Goal: Task Accomplishment & Management: Manage account settings

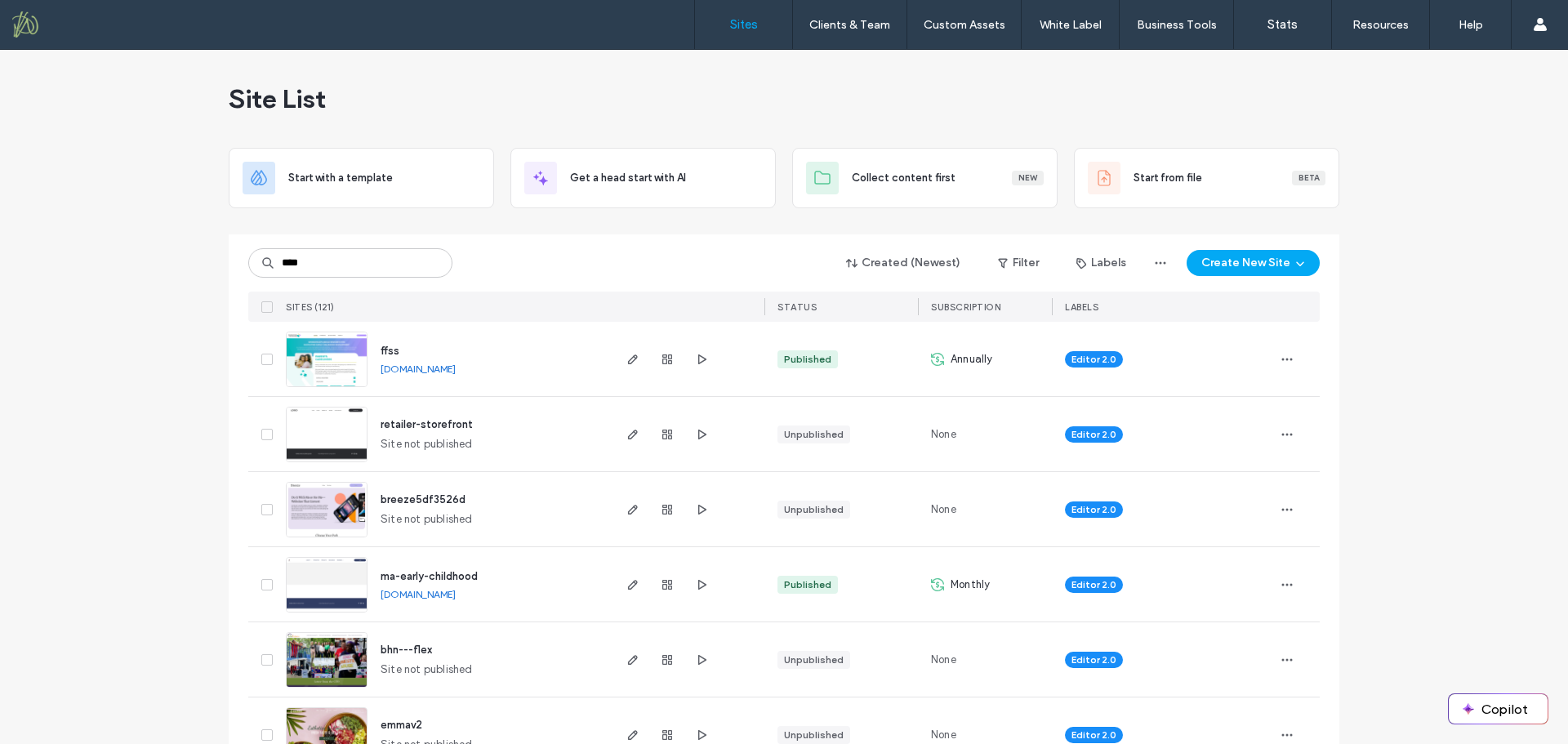
type input "****"
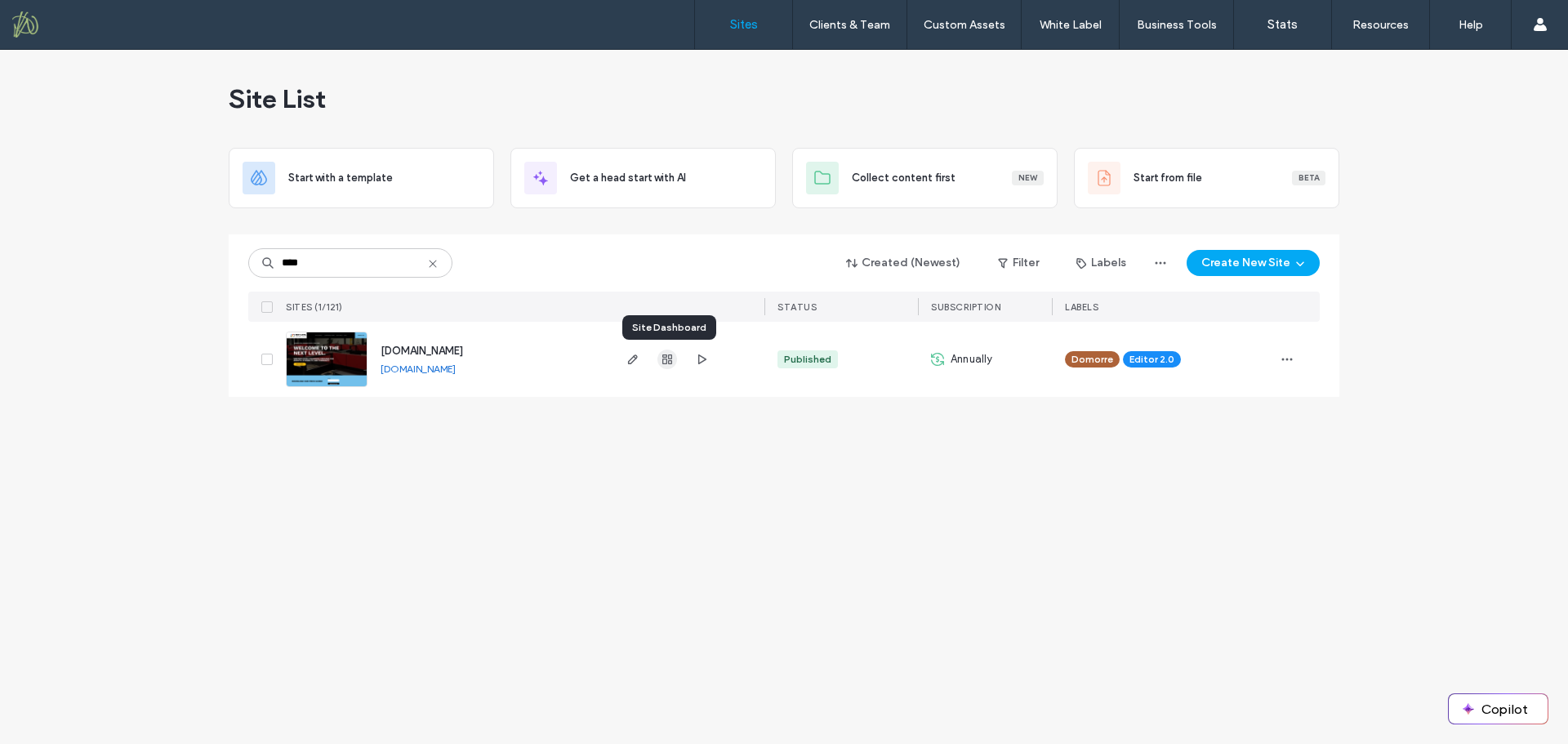
click at [672, 356] on use "button" at bounding box center [667, 359] width 9 height 9
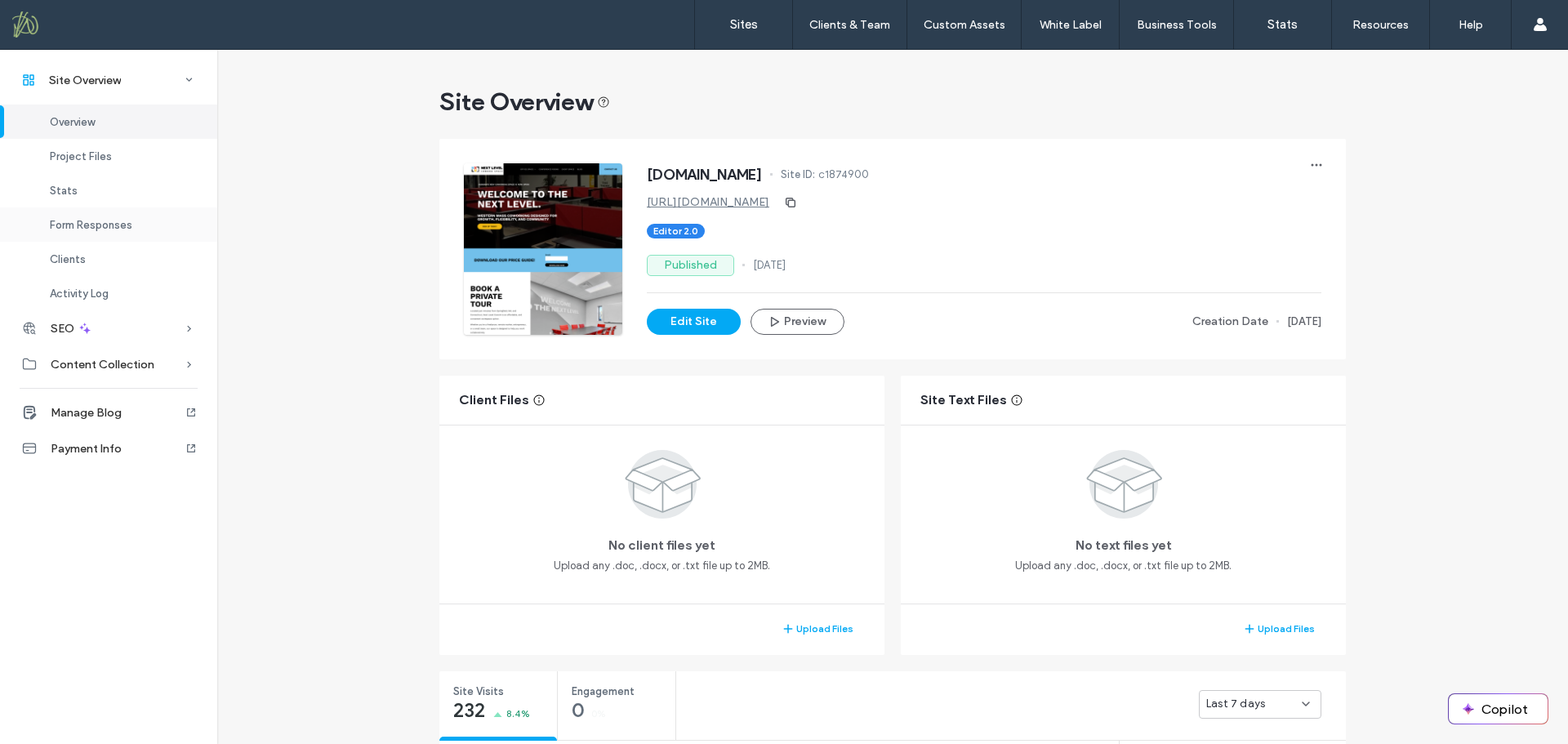
click at [95, 226] on span "Form Responses" at bounding box center [91, 225] width 83 height 12
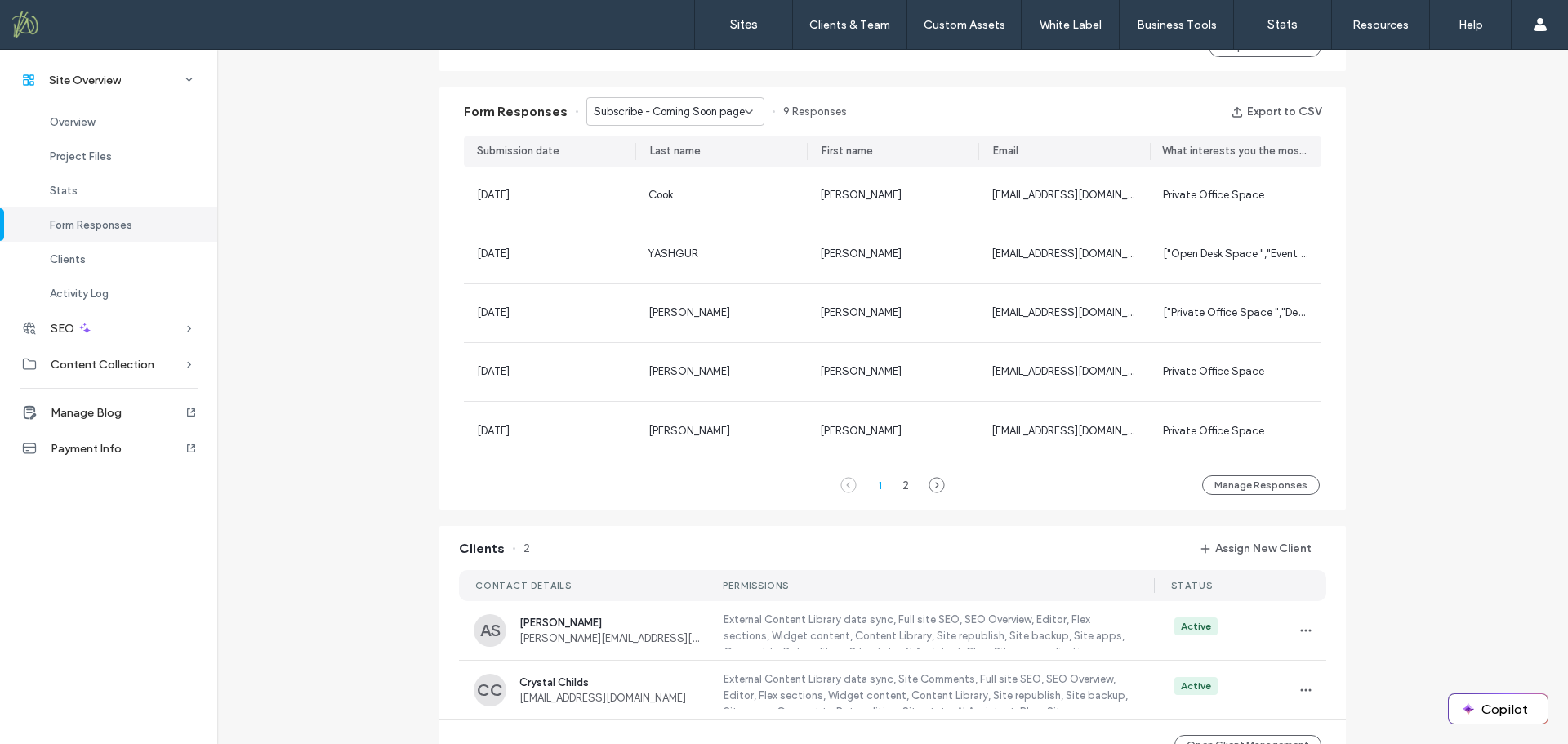
scroll to position [970, 0]
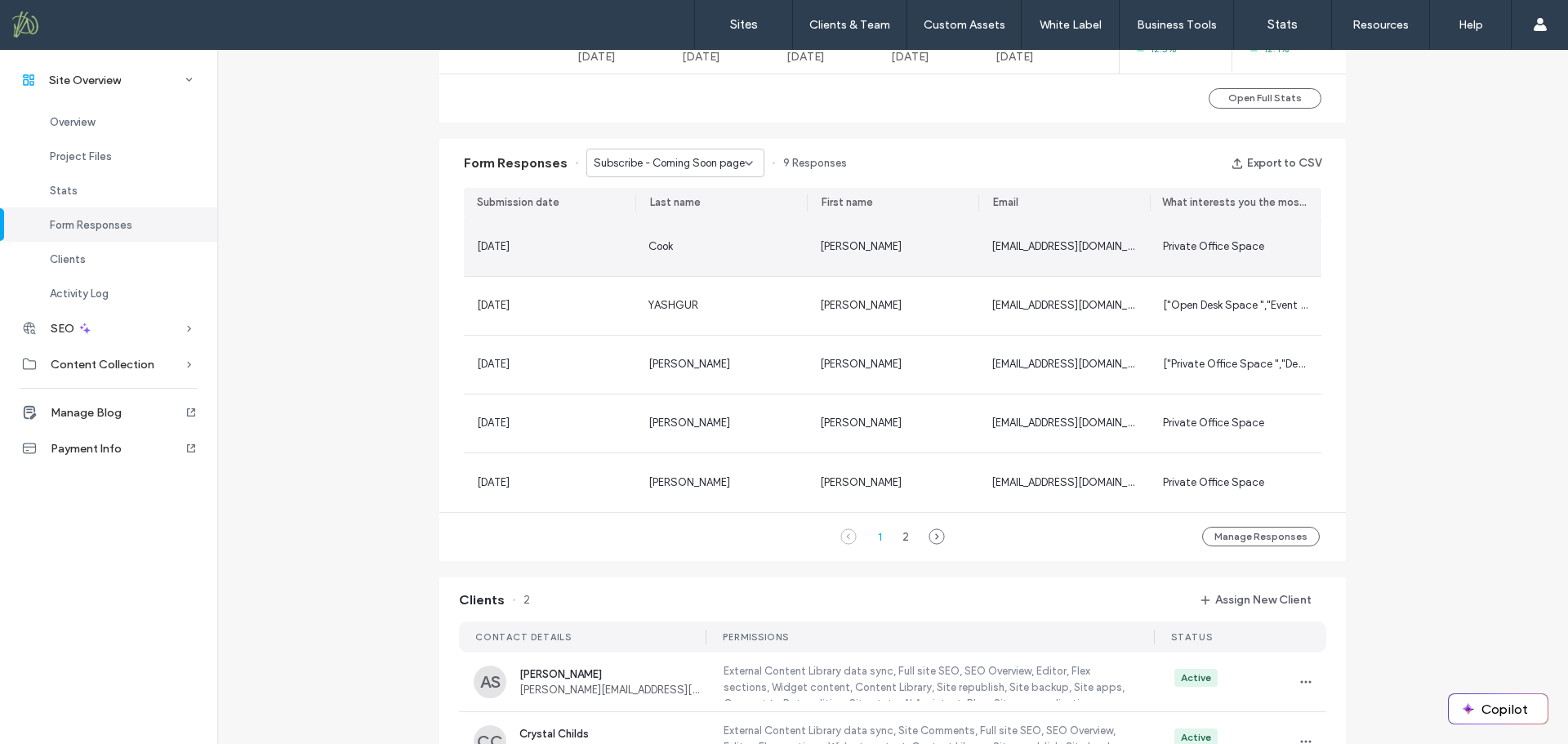
click at [939, 248] on div "Kris" at bounding box center [893, 247] width 146 height 16
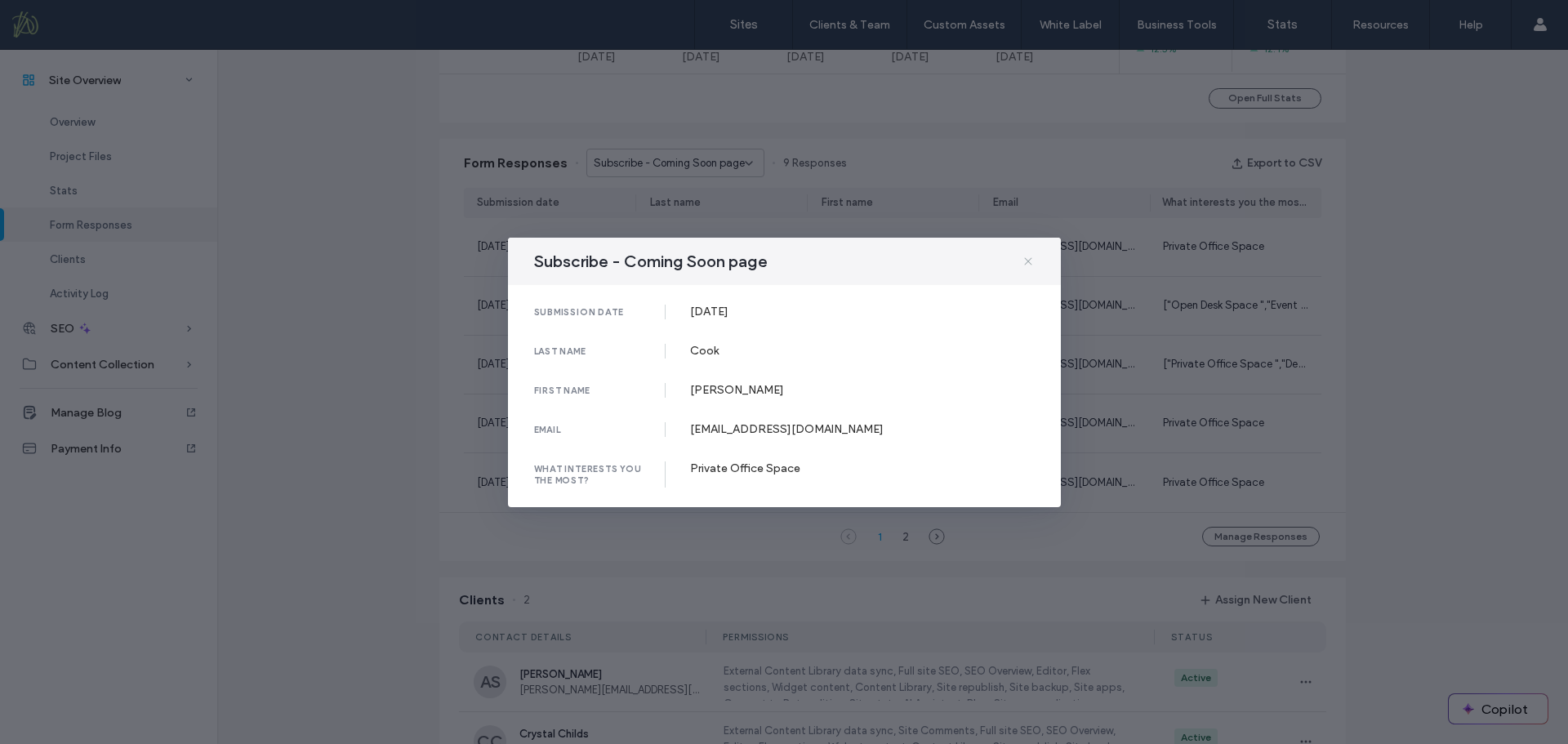
click at [1028, 262] on icon at bounding box center [1028, 261] width 13 height 13
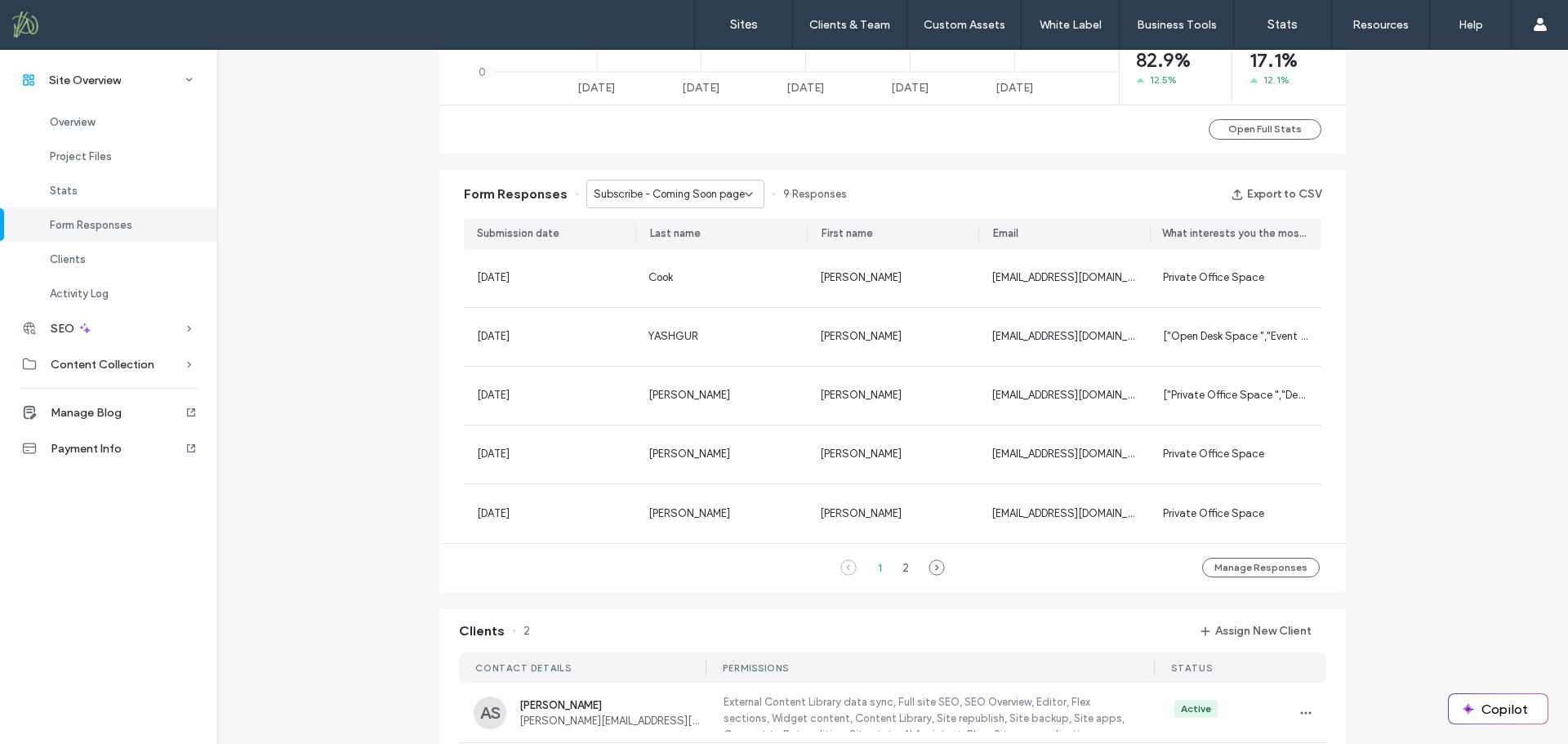
scroll to position [888, 0]
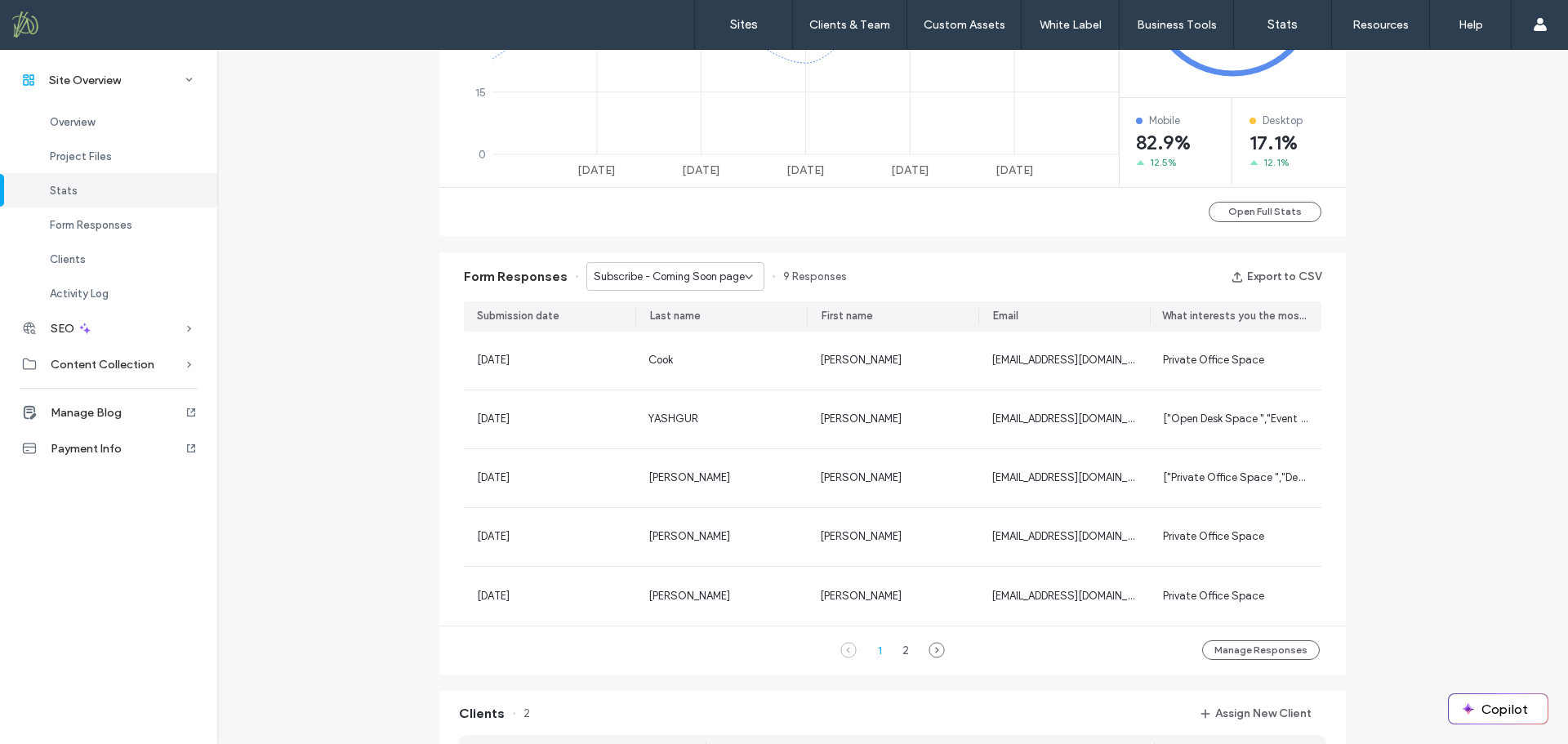
scroll to position [888, 0]
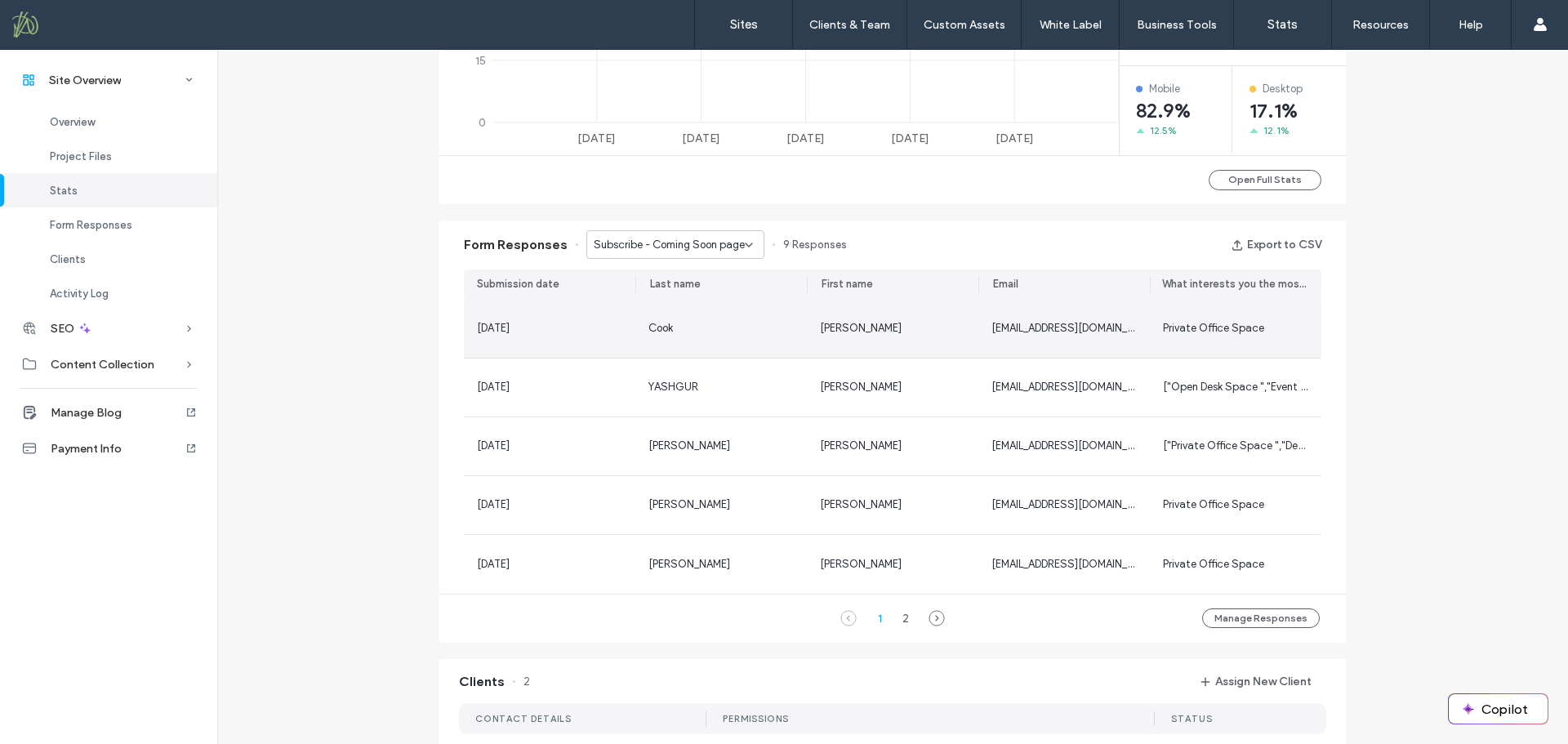
click at [1194, 322] on span "Private Office Space" at bounding box center [1214, 328] width 102 height 12
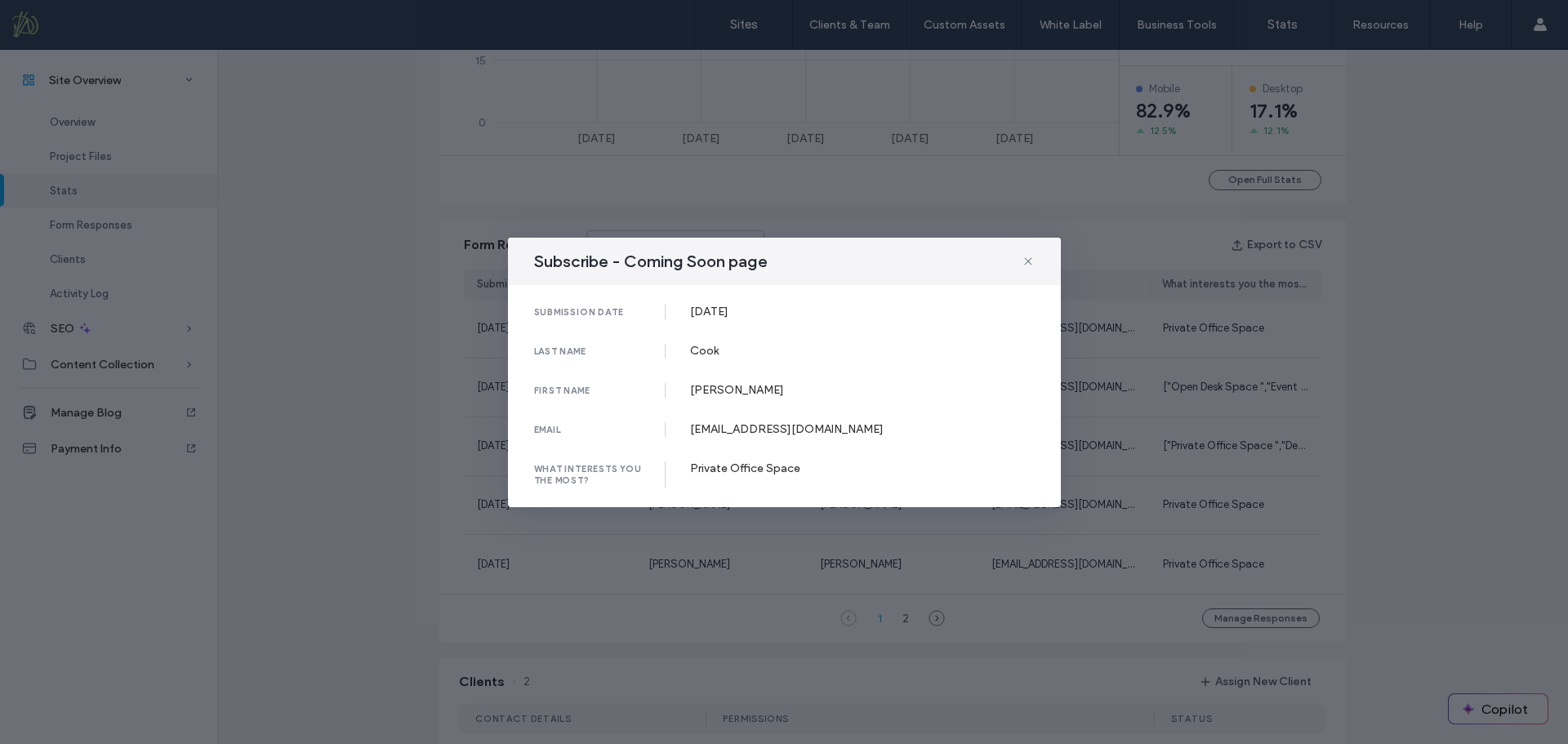
drag, startPoint x: 1029, startPoint y: 262, endPoint x: 717, endPoint y: 386, distance: 335.7
click at [1027, 262] on icon at bounding box center [1028, 261] width 13 height 13
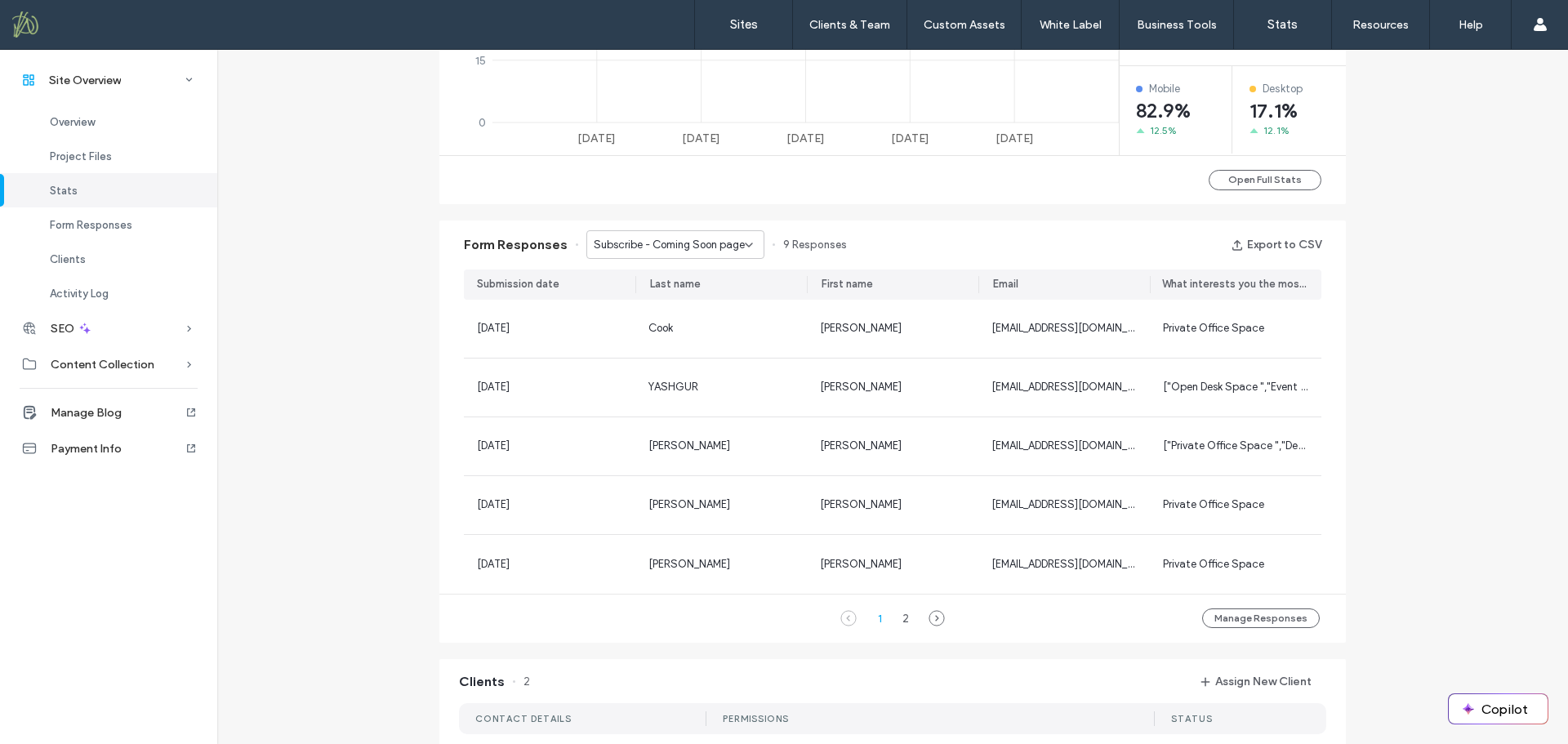
scroll to position [1134, 0]
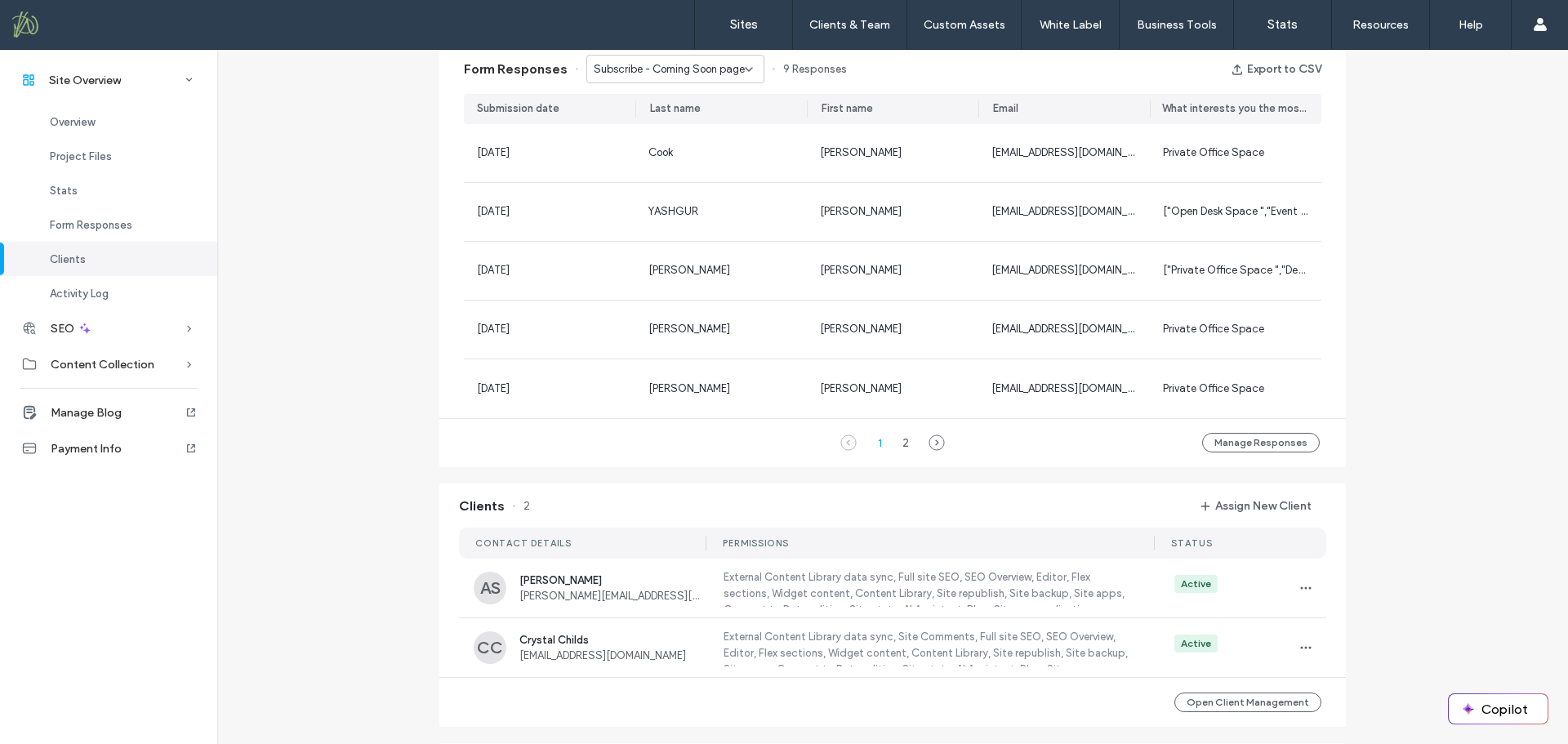
scroll to position [888, 0]
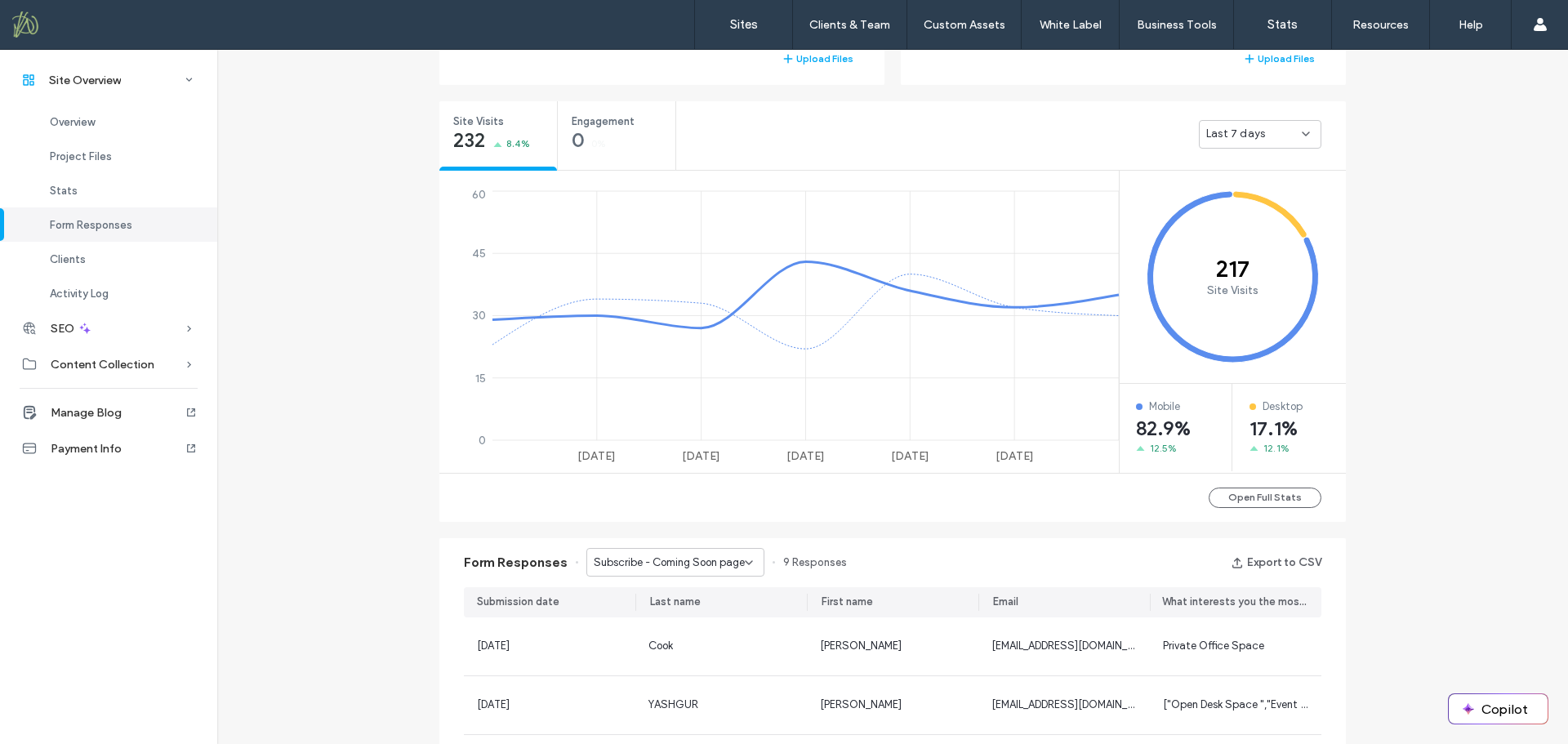
scroll to position [479, 0]
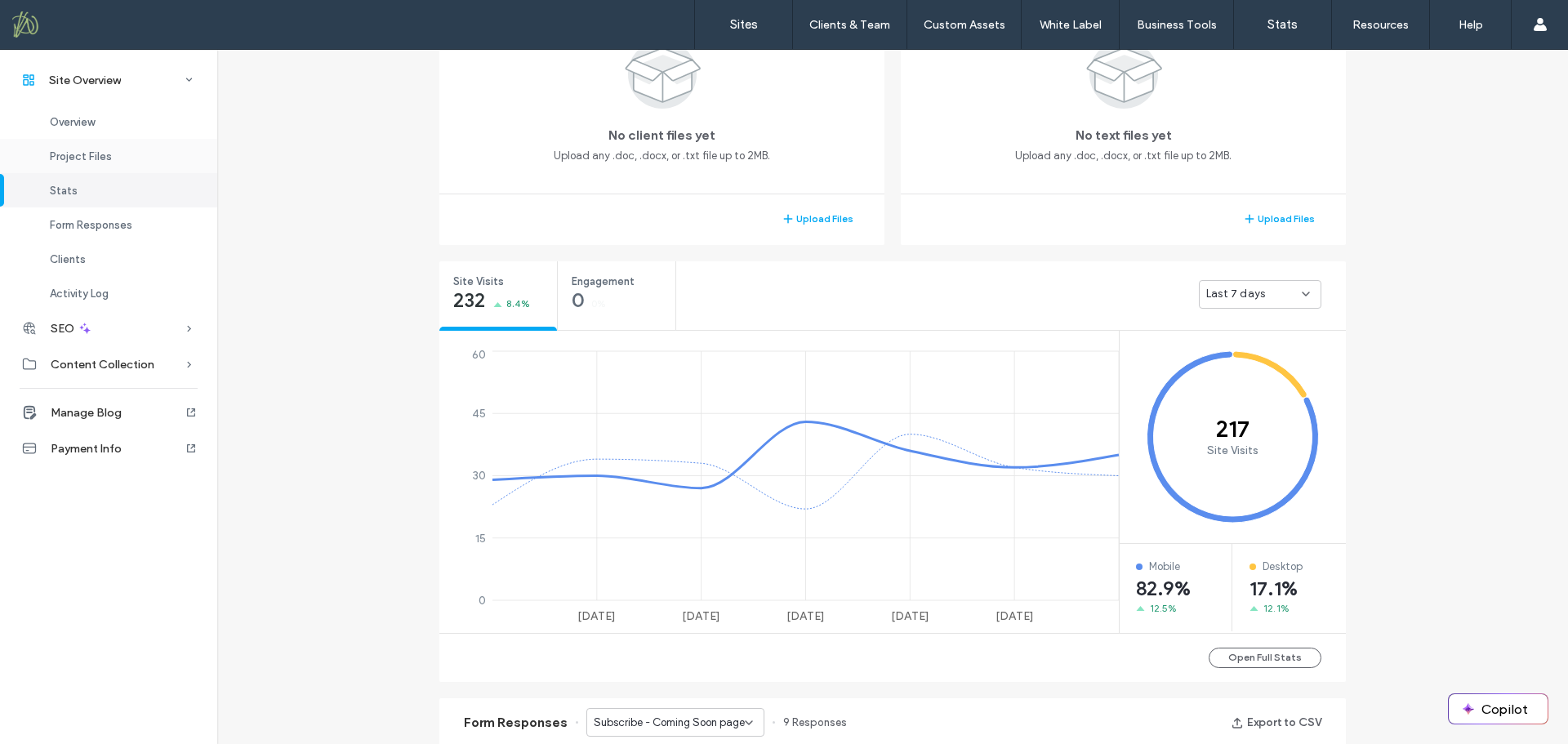
scroll to position [398, 0]
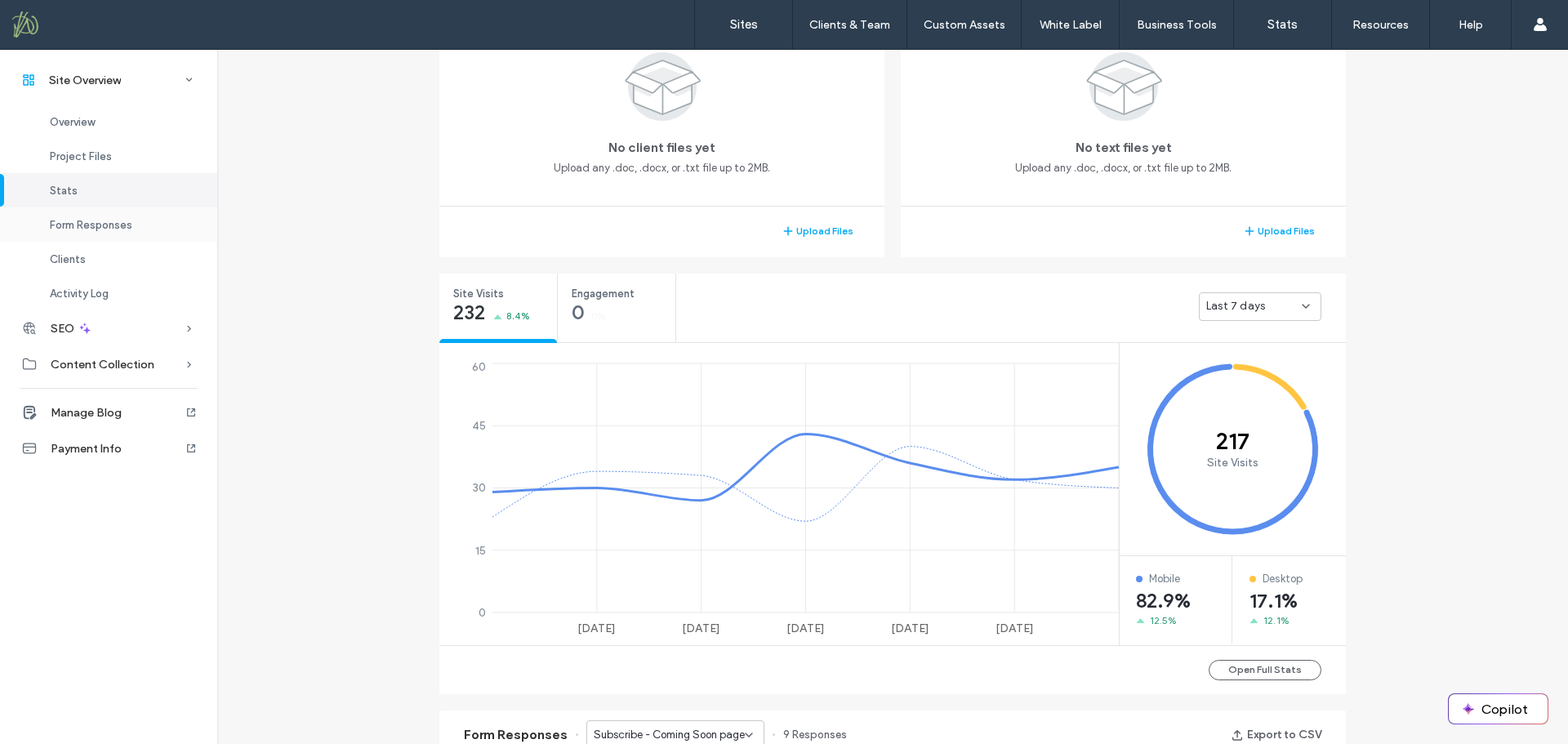
click at [86, 219] on span "Form Responses" at bounding box center [91, 225] width 83 height 12
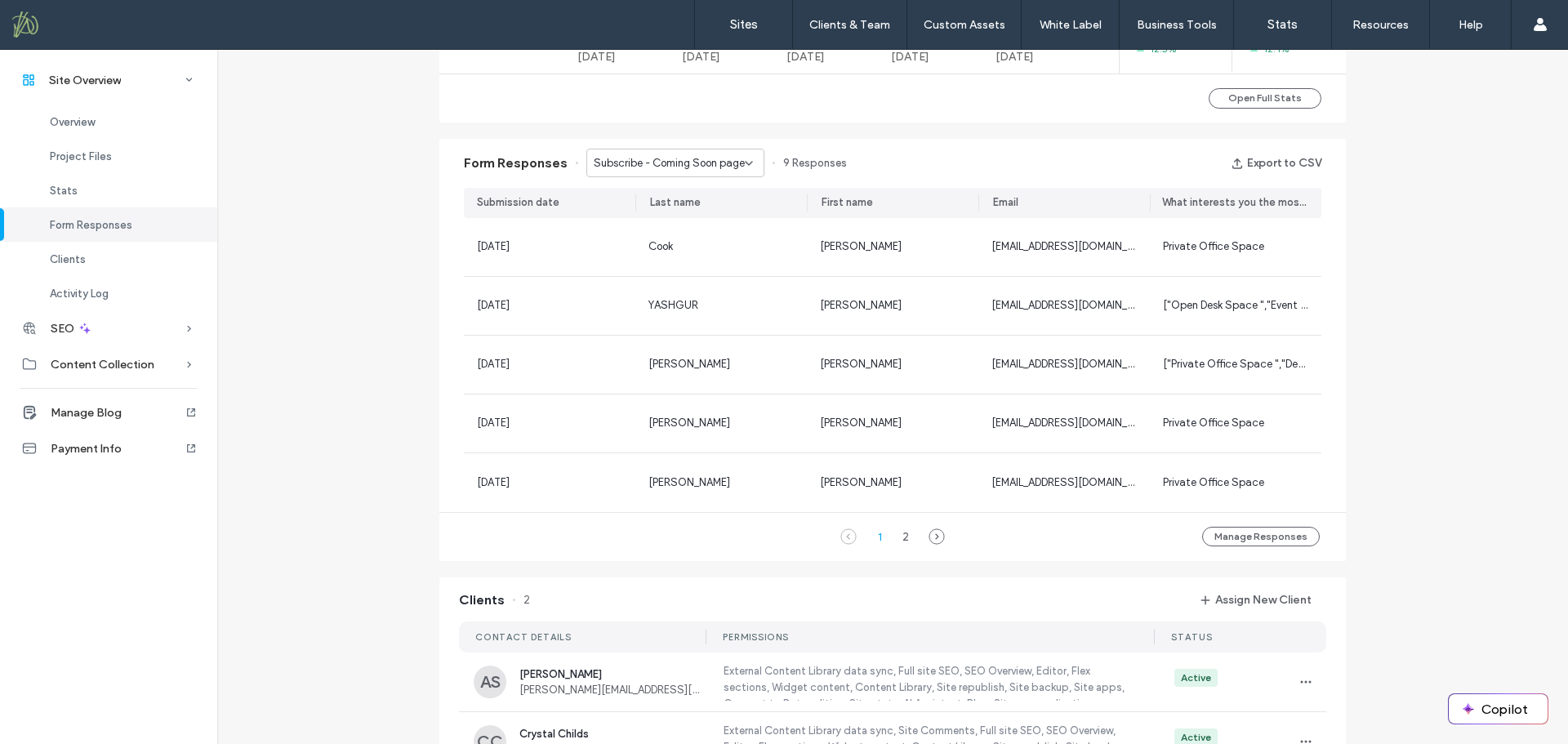
scroll to position [888, 0]
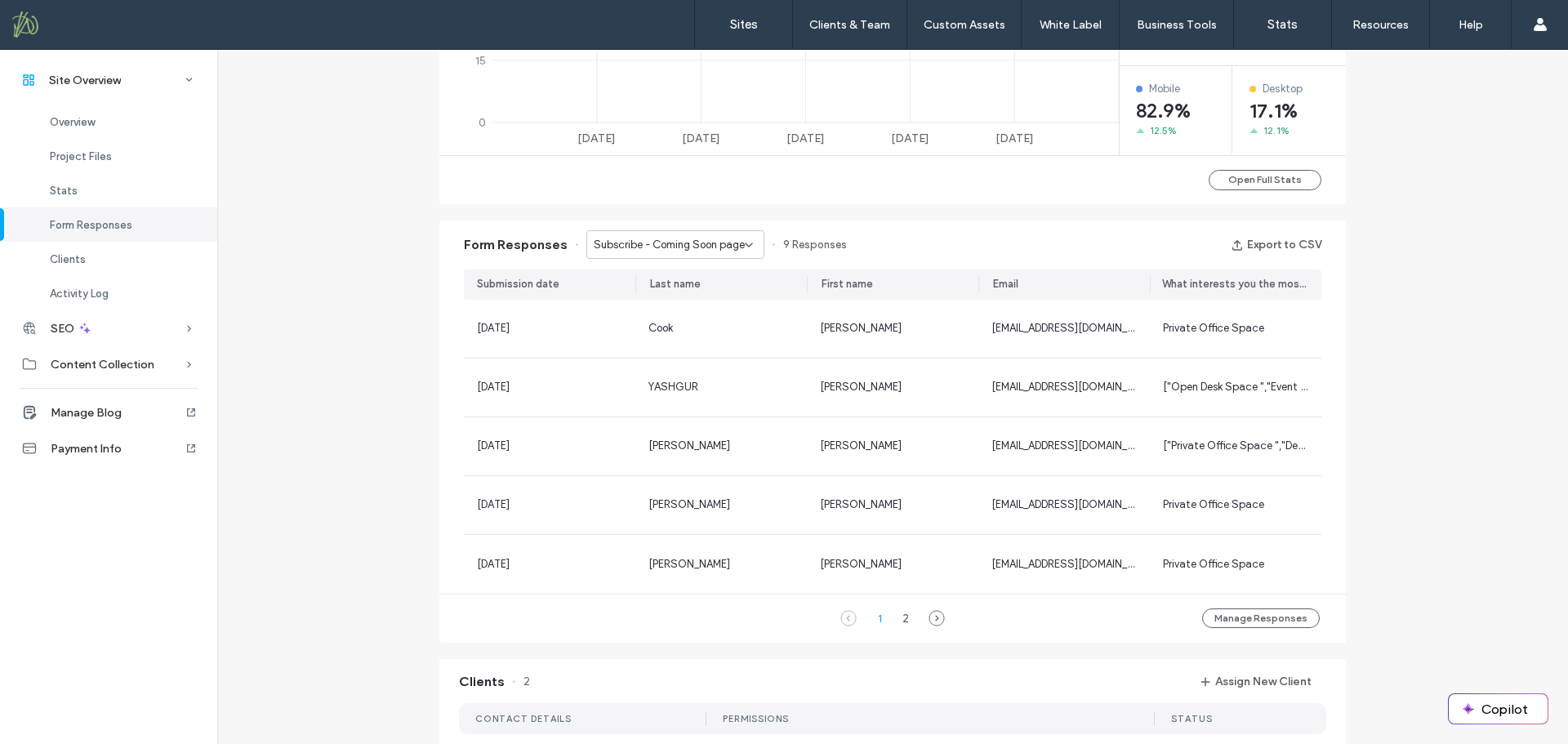
click at [723, 247] on span "Subscribe - Coming Soon page" at bounding box center [669, 245] width 151 height 16
